Goal: Transaction & Acquisition: Download file/media

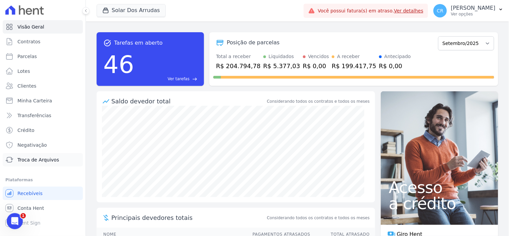
click at [53, 159] on span "Troca de Arquivos" at bounding box center [38, 159] width 42 height 7
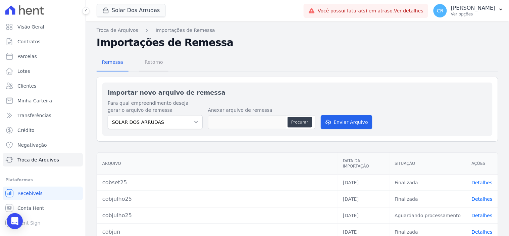
click at [153, 62] on span "Retorno" at bounding box center [154, 61] width 27 height 13
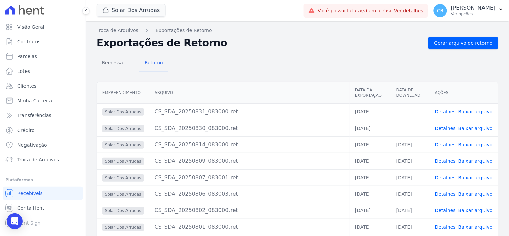
click at [464, 127] on link "Baixar arquivo" at bounding box center [475, 128] width 34 height 5
click at [465, 112] on link "Baixar arquivo" at bounding box center [475, 111] width 34 height 5
click at [26, 210] on span "Conta Hent" at bounding box center [30, 208] width 27 height 7
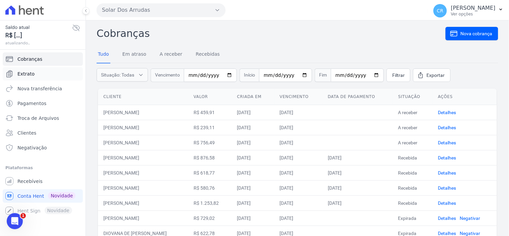
click at [32, 77] on span "Extrato" at bounding box center [25, 73] width 17 height 7
